Goal: Task Accomplishment & Management: Use online tool/utility

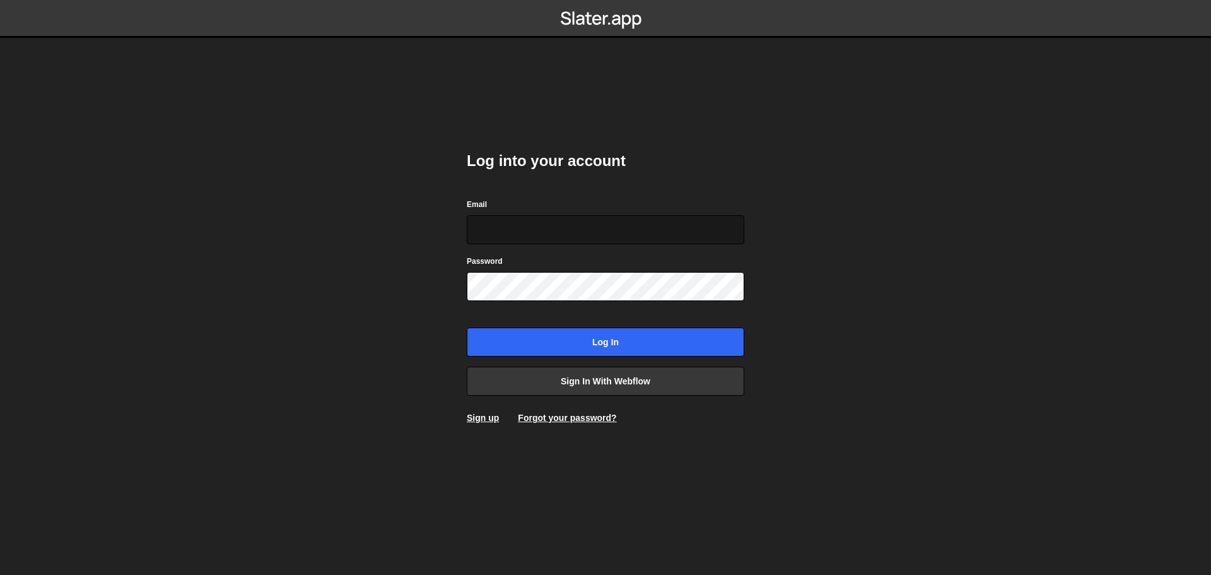
click at [611, 242] on input "Email" at bounding box center [606, 229] width 278 height 29
type input "[EMAIL_ADDRESS][DOMAIN_NAME]"
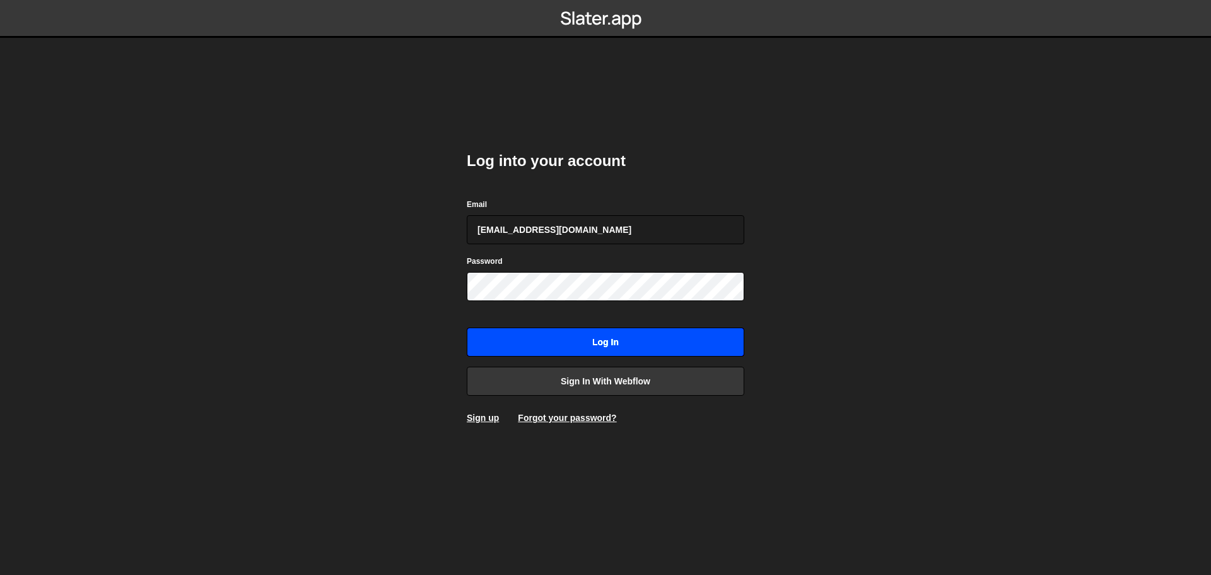
click at [491, 336] on input "Log in" at bounding box center [606, 341] width 278 height 29
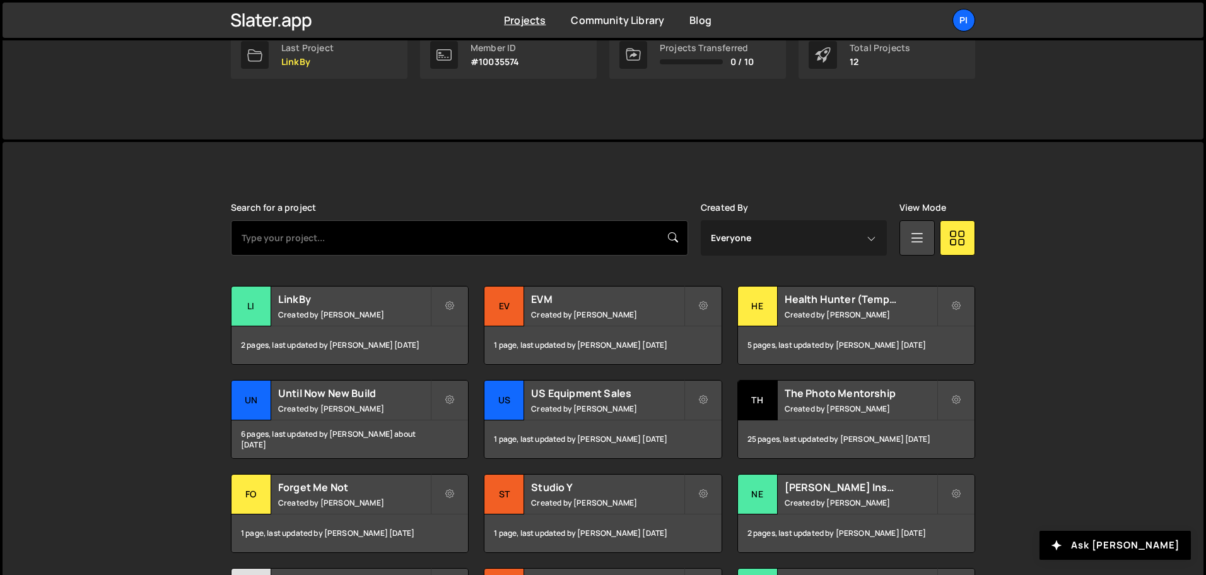
scroll to position [252, 0]
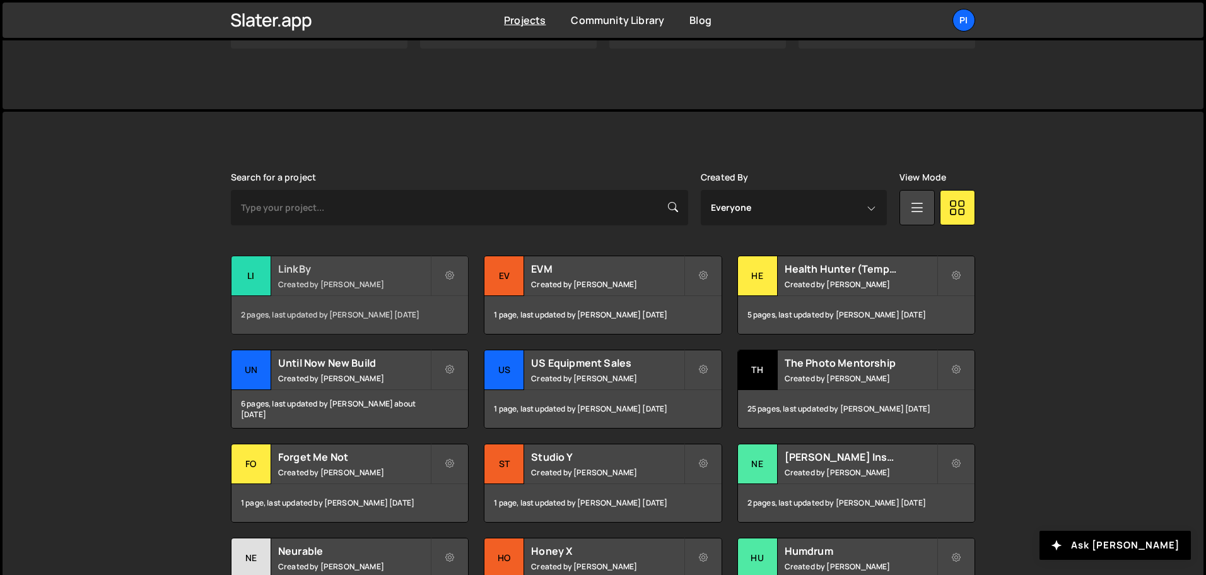
click at [363, 280] on small "Created by Richard Burles" at bounding box center [354, 284] width 152 height 11
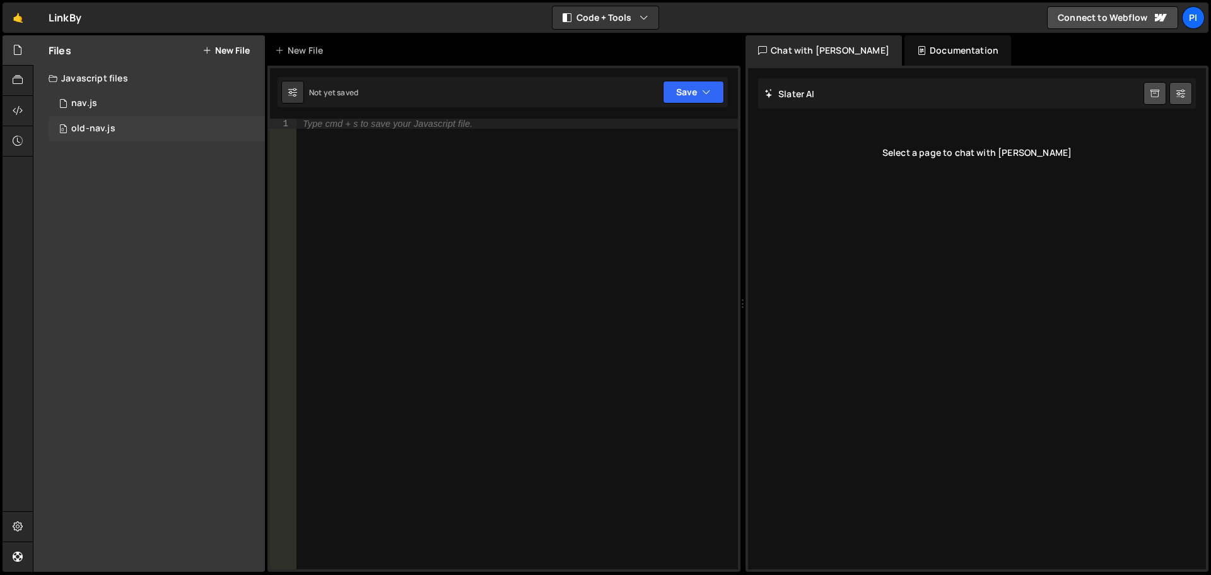
click at [122, 122] on div "0 old-nav.js 0" at bounding box center [157, 128] width 216 height 25
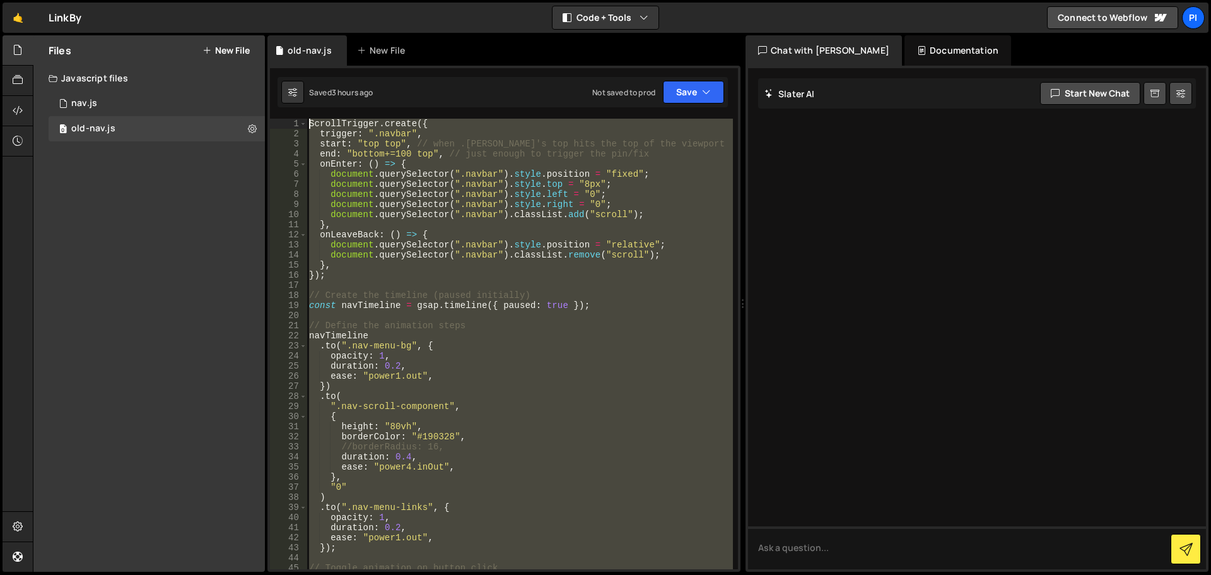
drag, startPoint x: 341, startPoint y: 445, endPoint x: 345, endPoint y: 64, distance: 381.0
click at [345, 64] on div "Debug Explain Copy old-nav.js New File Saved 3 hours ago Not saved to prod Upgr…" at bounding box center [503, 303] width 473 height 537
type textarea "ScrollTrigger.create({ trigger: ".navbar","
click at [164, 100] on div "0 nav.js 0" at bounding box center [157, 103] width 216 height 25
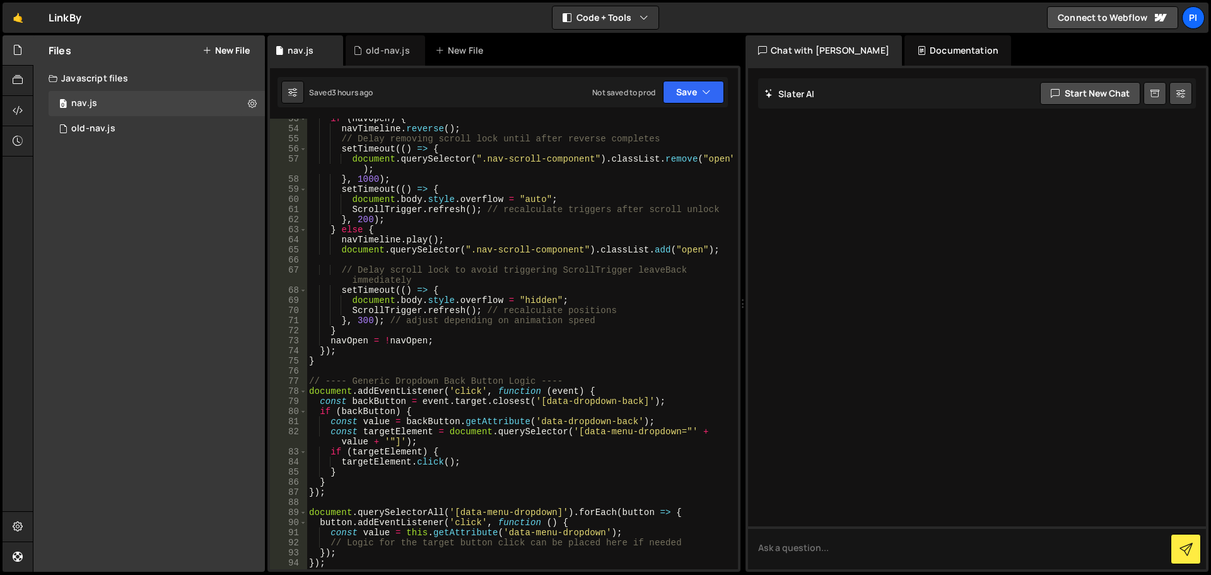
scroll to position [681, 0]
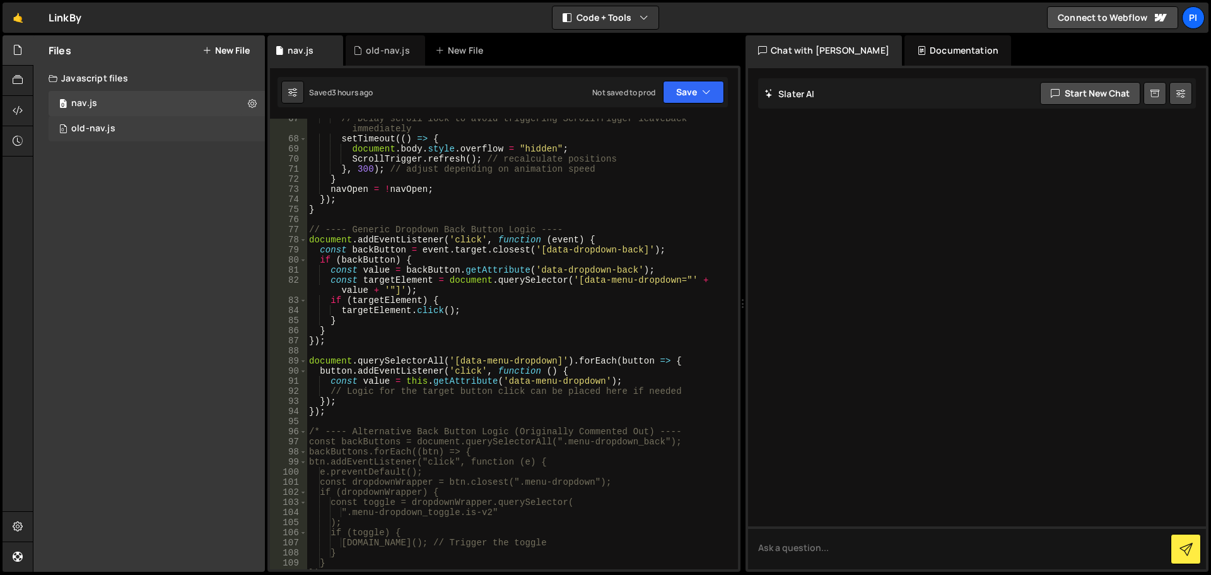
click at [76, 120] on div "0 old-nav.js 0" at bounding box center [157, 128] width 216 height 25
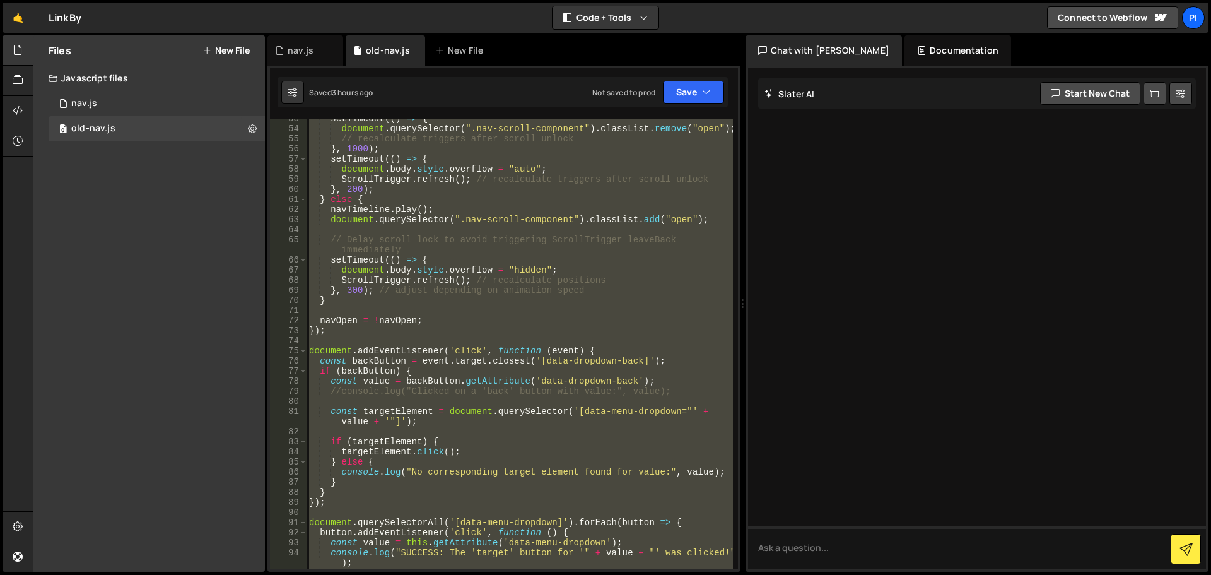
scroll to position [833, 0]
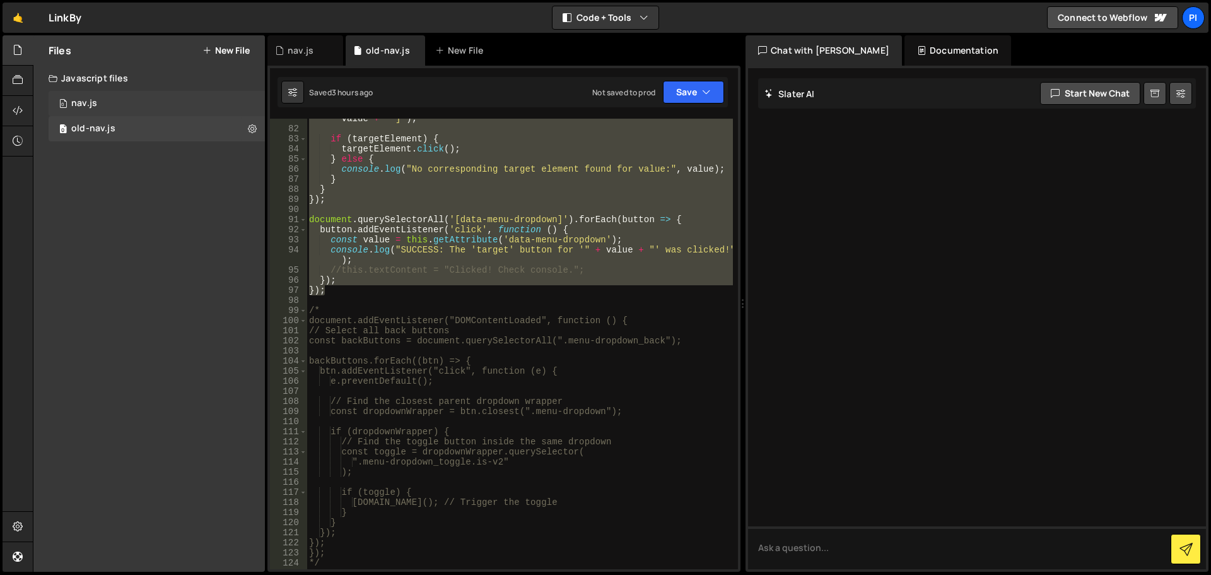
click at [102, 107] on div "0 nav.js 0" at bounding box center [157, 103] width 216 height 25
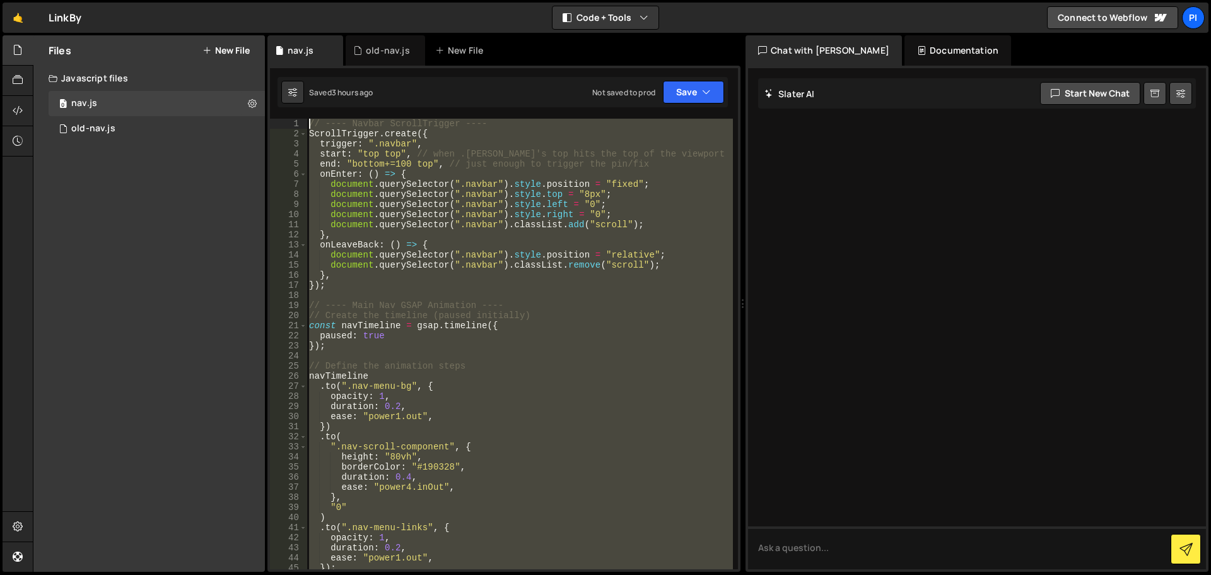
scroll to position [0, 0]
drag, startPoint x: 342, startPoint y: 409, endPoint x: 329, endPoint y: -16, distance: 425.9
click at [329, 0] on html "Projects Community Library Blog Pi Projects Your Teams Invite team member Accou…" at bounding box center [605, 287] width 1211 height 575
paste textarea "});"
type textarea "});"
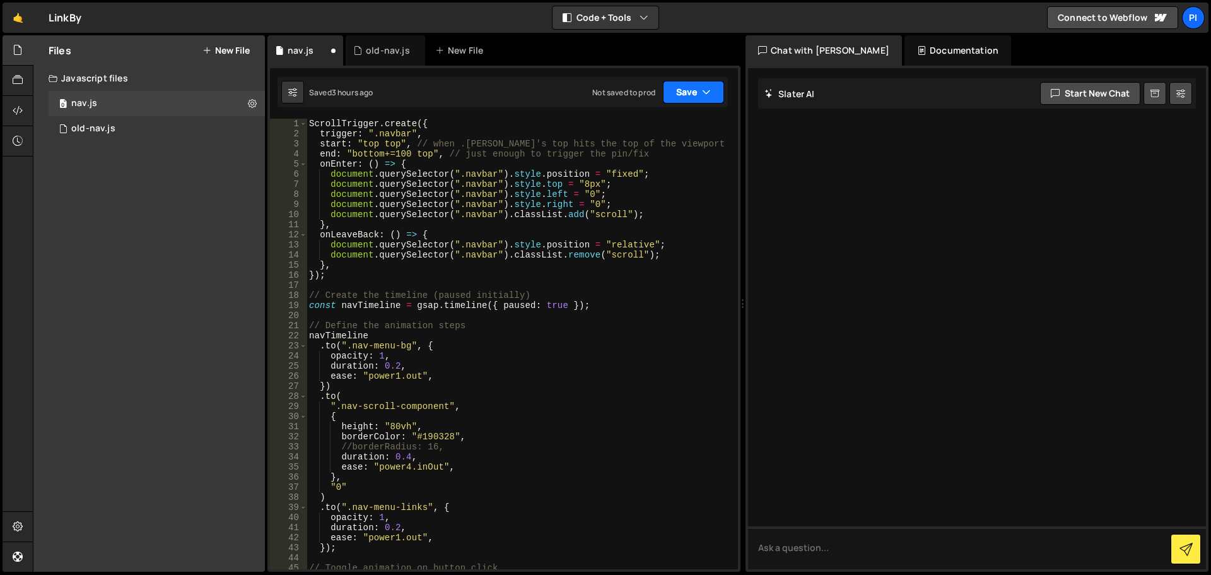
click at [683, 94] on button "Save" at bounding box center [693, 92] width 61 height 23
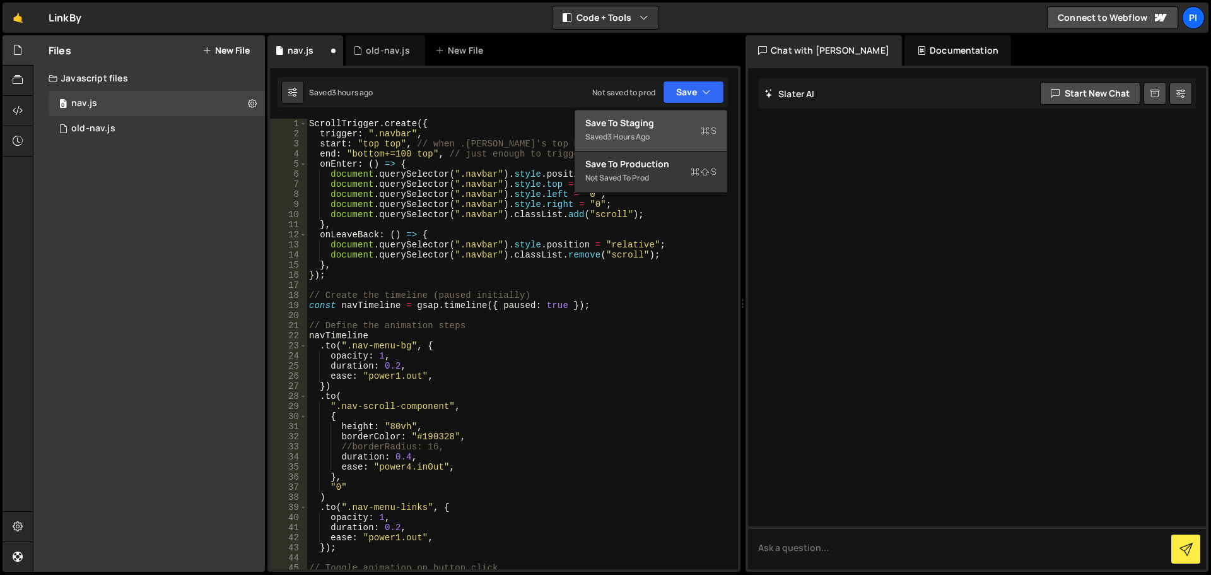
click at [659, 116] on button "Save to Staging S Saved 3 hours ago" at bounding box center [650, 130] width 151 height 41
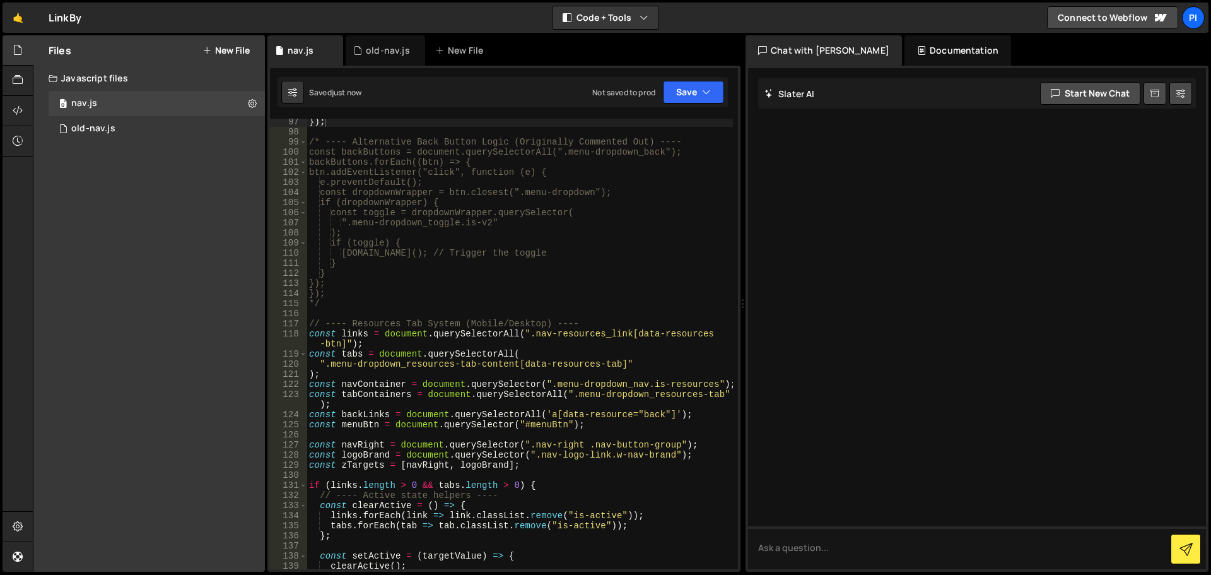
scroll to position [925, 0]
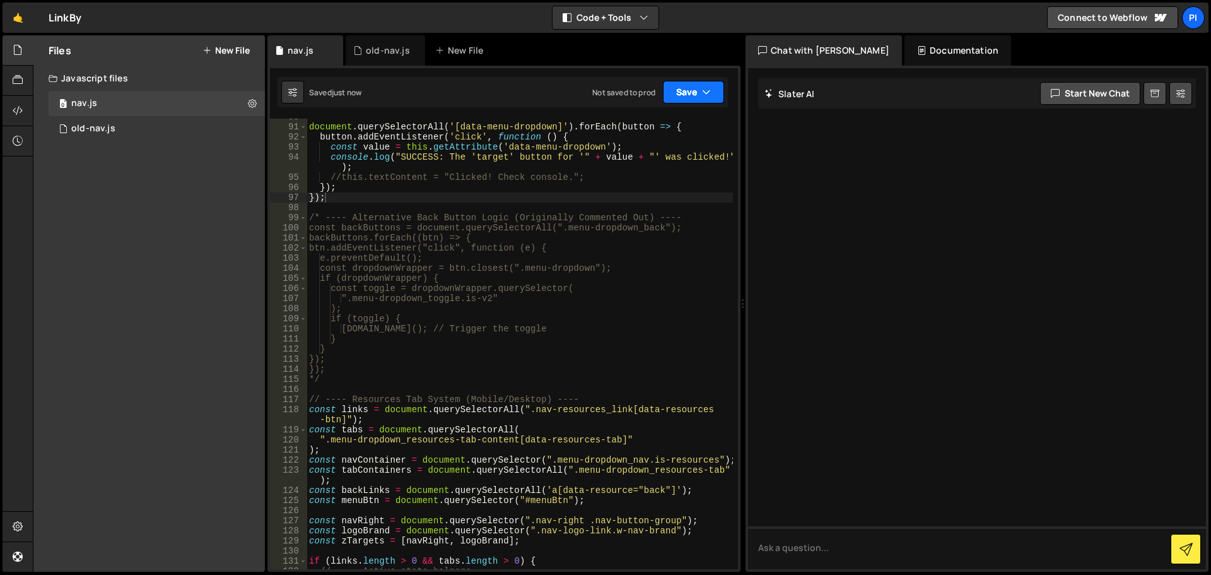
click at [703, 84] on button "Save" at bounding box center [693, 92] width 61 height 23
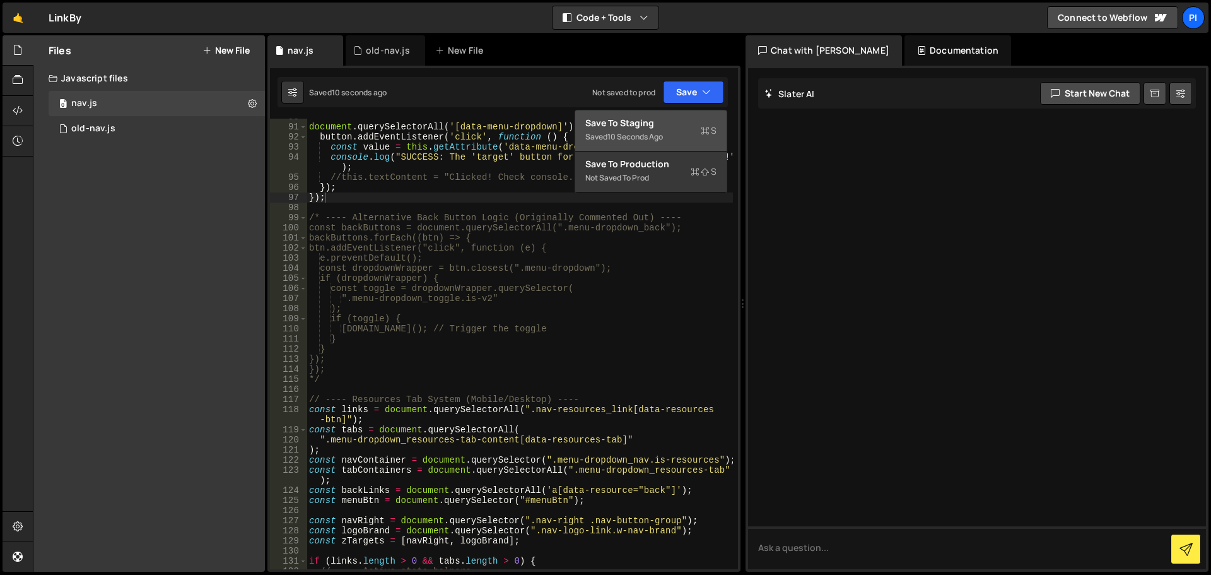
click at [655, 122] on div "Save to Staging S" at bounding box center [650, 123] width 131 height 13
